Goal: Obtain resource: Download file/media

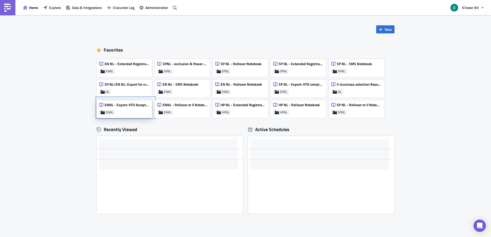
click at [120, 104] on span "ENNL - Export: KTO Accepted #4000 for VEH" at bounding box center [127, 105] width 45 height 5
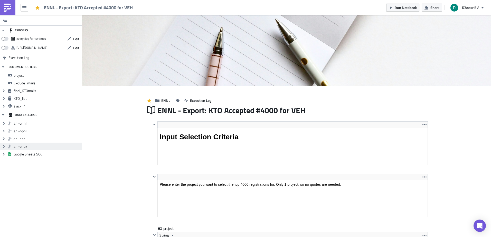
scroll to position [59, 276]
click at [462, 64] on img at bounding box center [286, 50] width 409 height 71
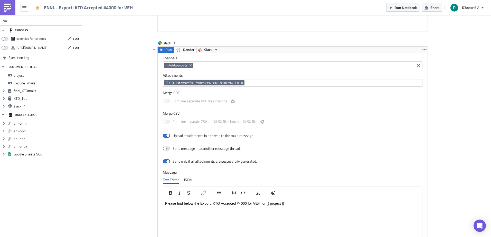
scroll to position [735, 0]
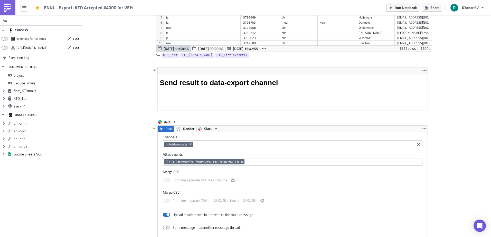
click at [247, 161] on input at bounding box center [333, 162] width 175 height 5
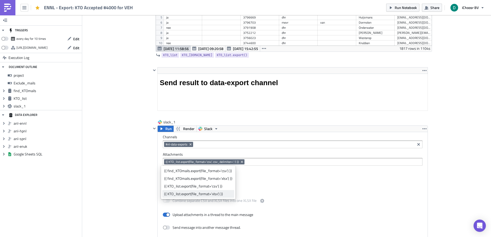
click at [198, 194] on div "{{ KTO_list.export(file_format='xlsx') }}" at bounding box center [198, 194] width 68 height 5
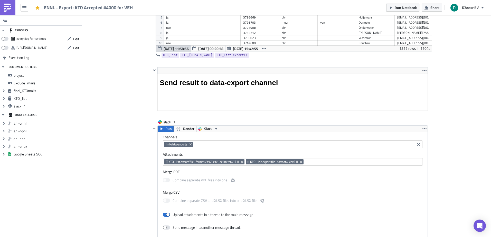
click at [222, 161] on span "{{ KTO_list.export(file_format='csv', csv_delimiter=';') }}" at bounding box center [202, 162] width 73 height 4
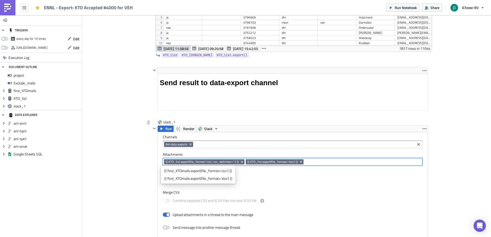
click at [317, 160] on input at bounding box center [363, 162] width 116 height 5
click at [315, 166] on div "{{ KTO_list.export(file_format='csv', csv_delimiter=';') }} {{ KTO_list.export(…" at bounding box center [292, 163] width 257 height 6
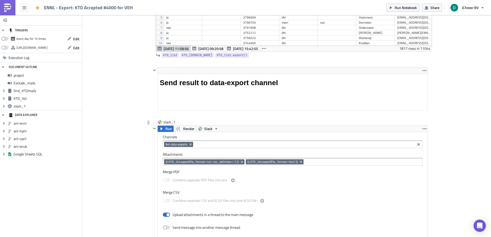
click at [318, 159] on div "{{ KTO_list.export(file_format='csv', csv_delimiter=';') }} {{ KTO_list.export(…" at bounding box center [293, 162] width 260 height 8
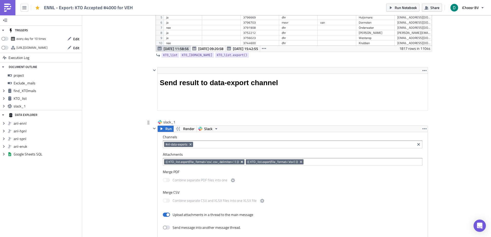
click at [240, 162] on icon "Remove Tag" at bounding box center [242, 162] width 4 height 4
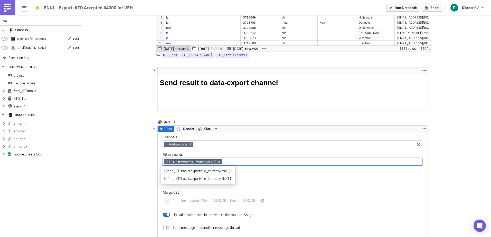
click at [264, 160] on input at bounding box center [322, 162] width 198 height 5
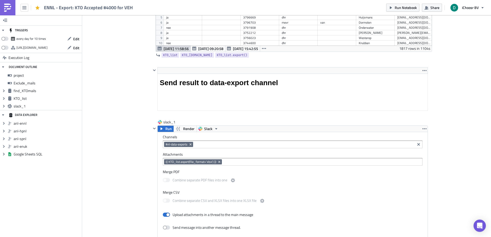
click at [236, 163] on input at bounding box center [322, 162] width 198 height 5
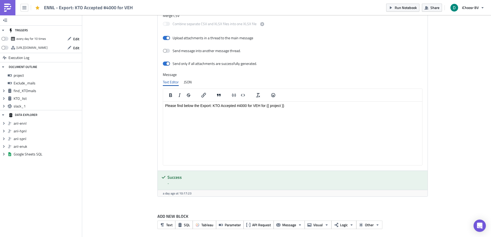
scroll to position [915, 0]
